Goal: Navigation & Orientation: Go to known website

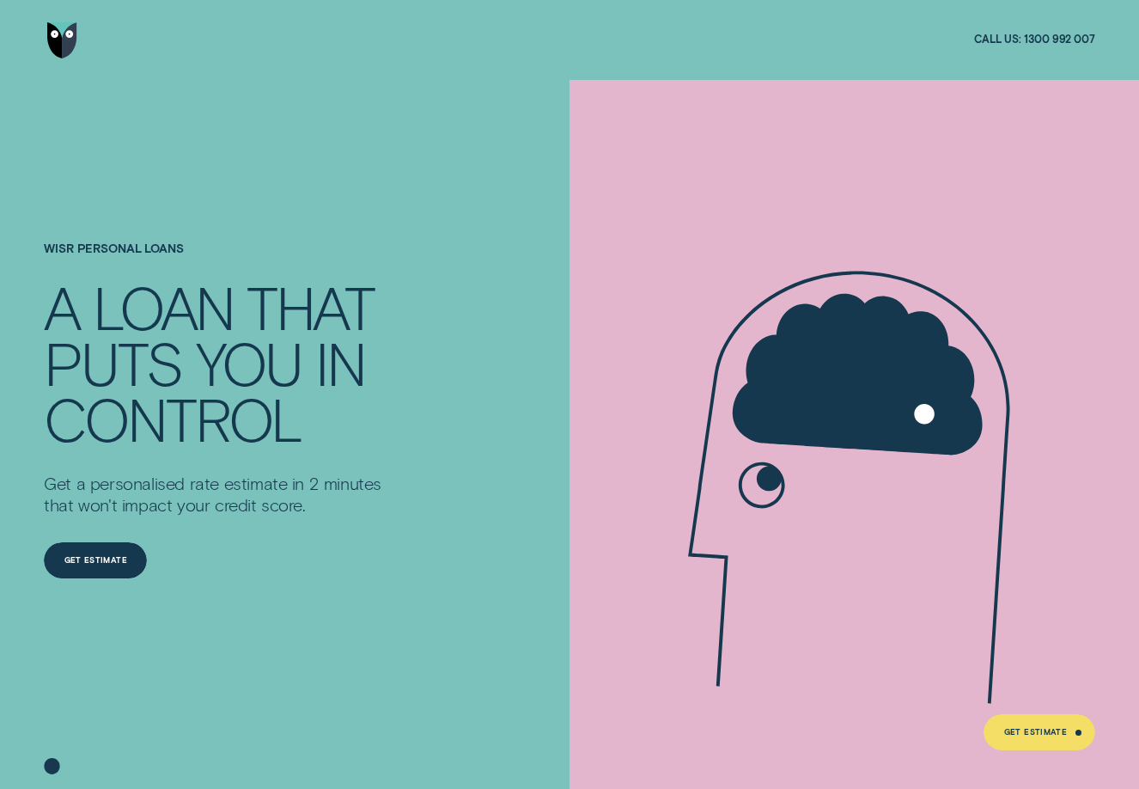
click at [75, 41] on img "Go to home page" at bounding box center [62, 40] width 30 height 36
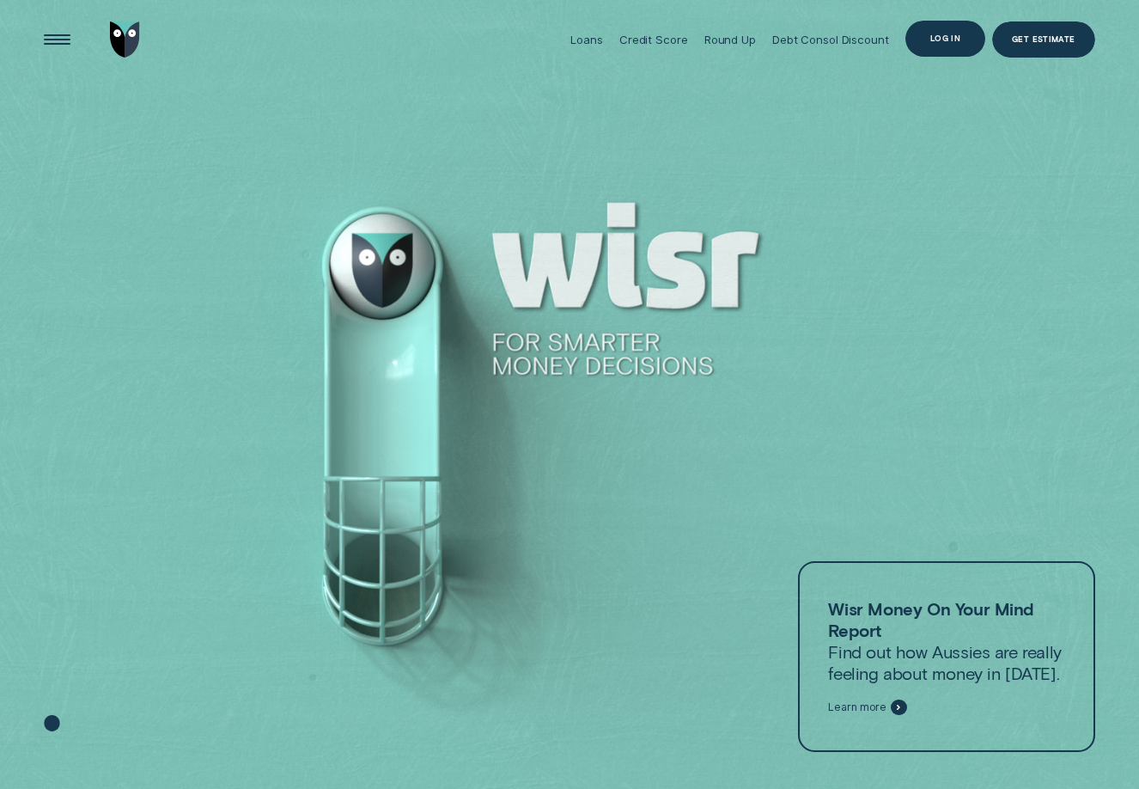
click at [954, 31] on div "Log in" at bounding box center [945, 39] width 80 height 36
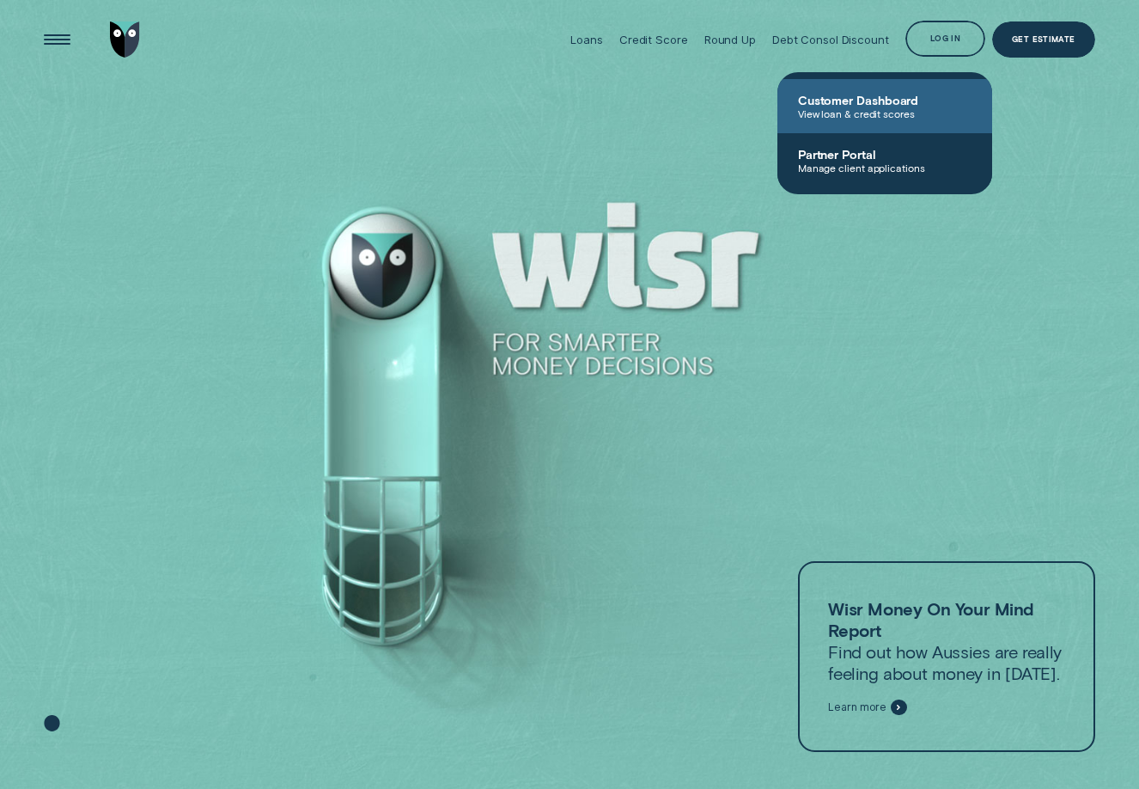
click at [859, 101] on span "Customer Dashboard" at bounding box center [885, 100] width 174 height 15
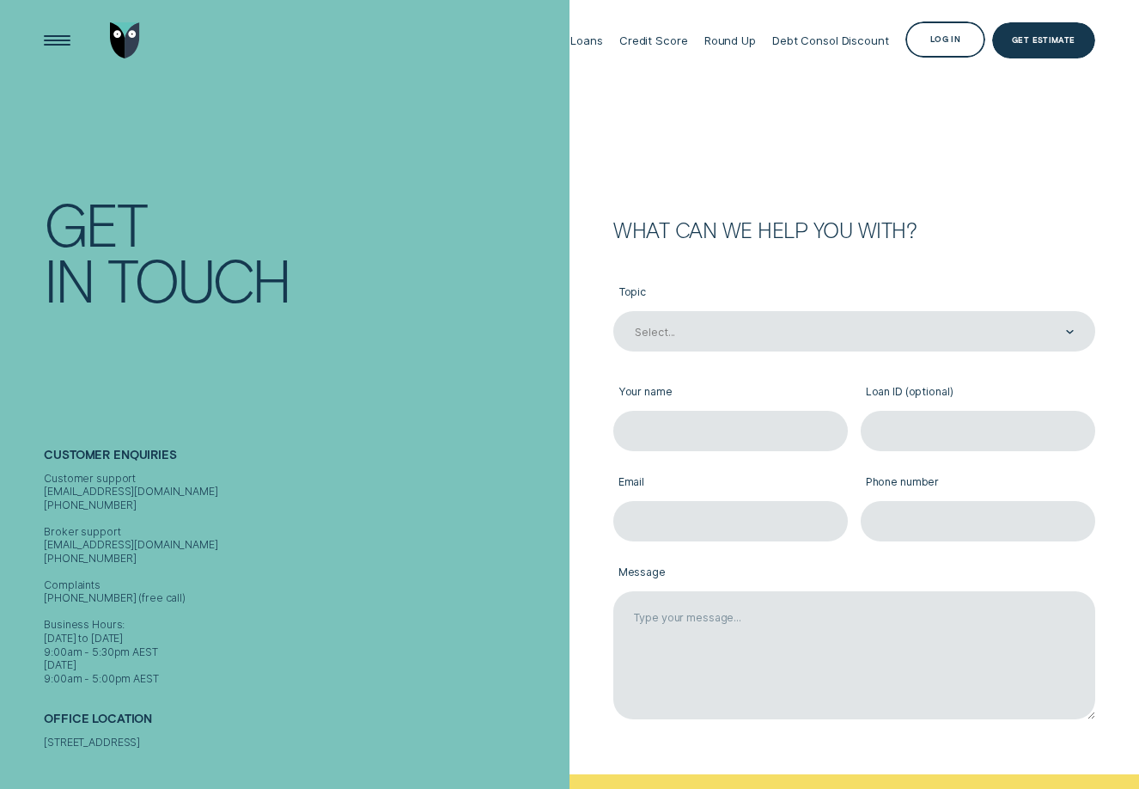
scroll to position [86, 0]
